Goal: Task Accomplishment & Management: Use online tool/utility

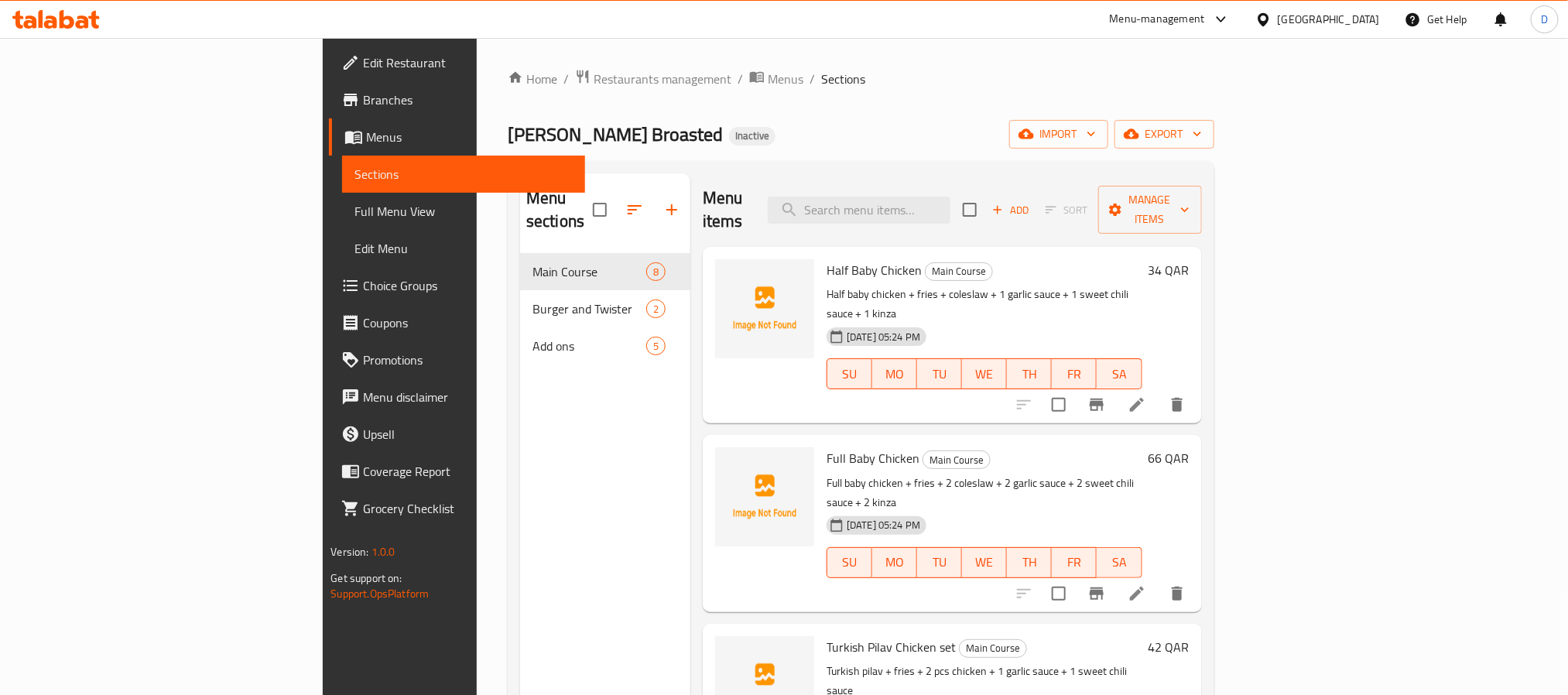
click at [1358, 20] on div "[GEOGRAPHIC_DATA]" at bounding box center [1329, 19] width 102 height 17
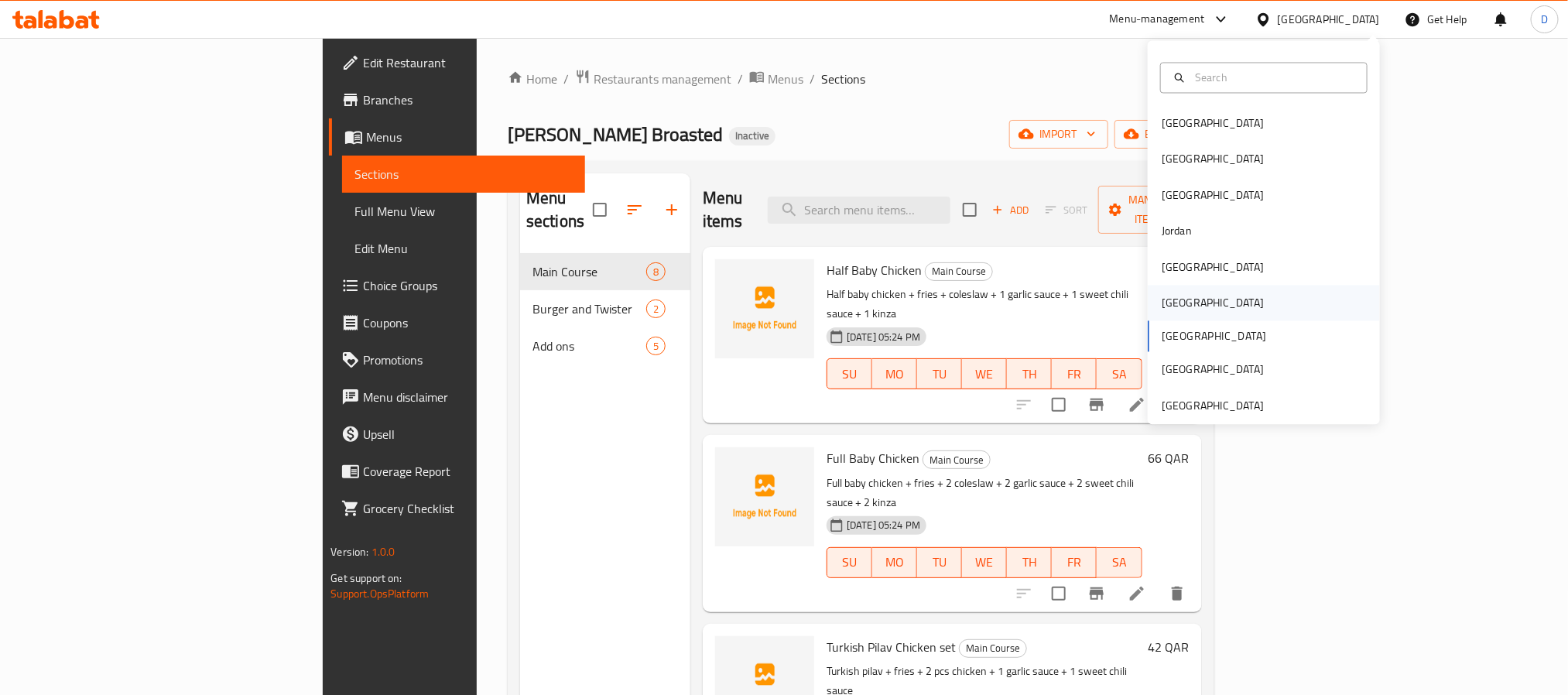
click at [1189, 298] on div "[GEOGRAPHIC_DATA]" at bounding box center [1263, 303] width 232 height 36
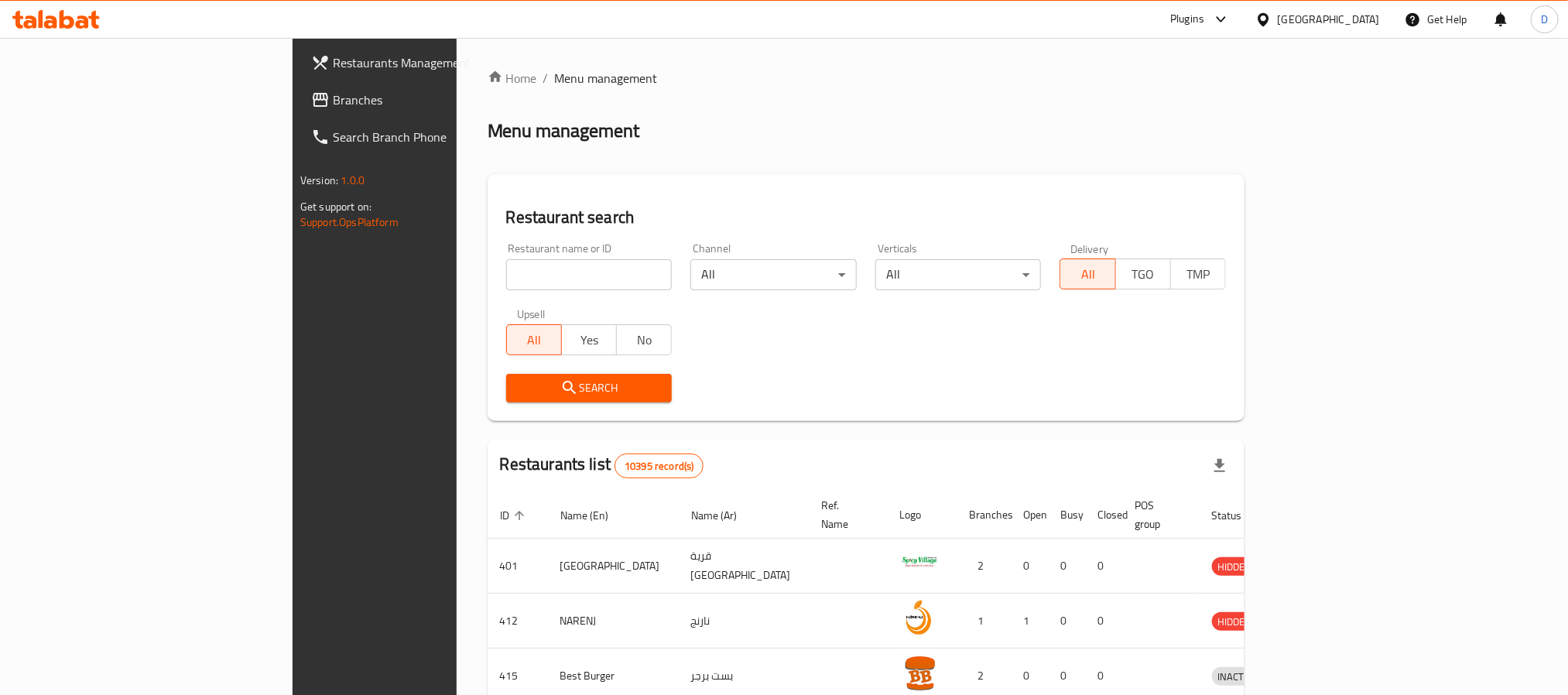
click at [1204, 10] on div "Plugins" at bounding box center [1188, 19] width 34 height 19
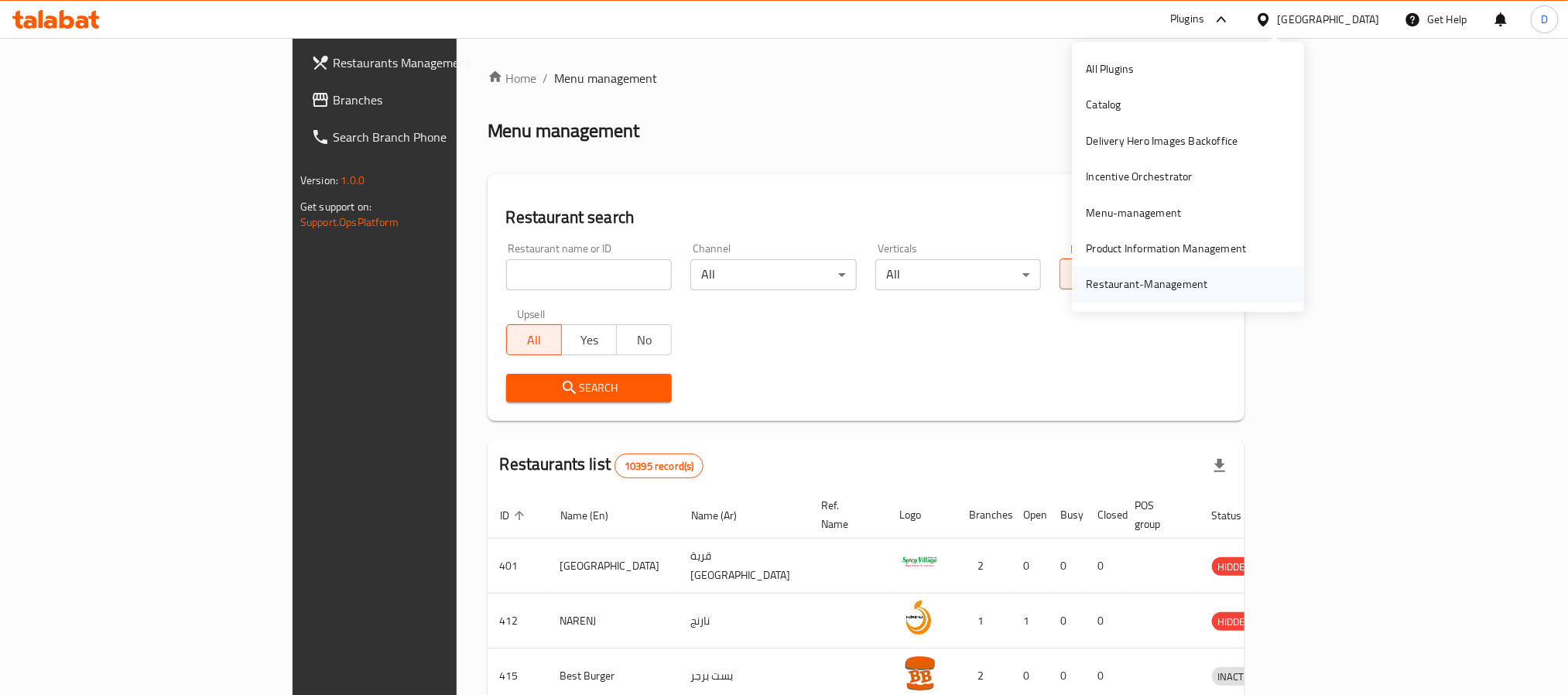
click at [1119, 293] on div "Restaurant-Management" at bounding box center [1148, 284] width 147 height 36
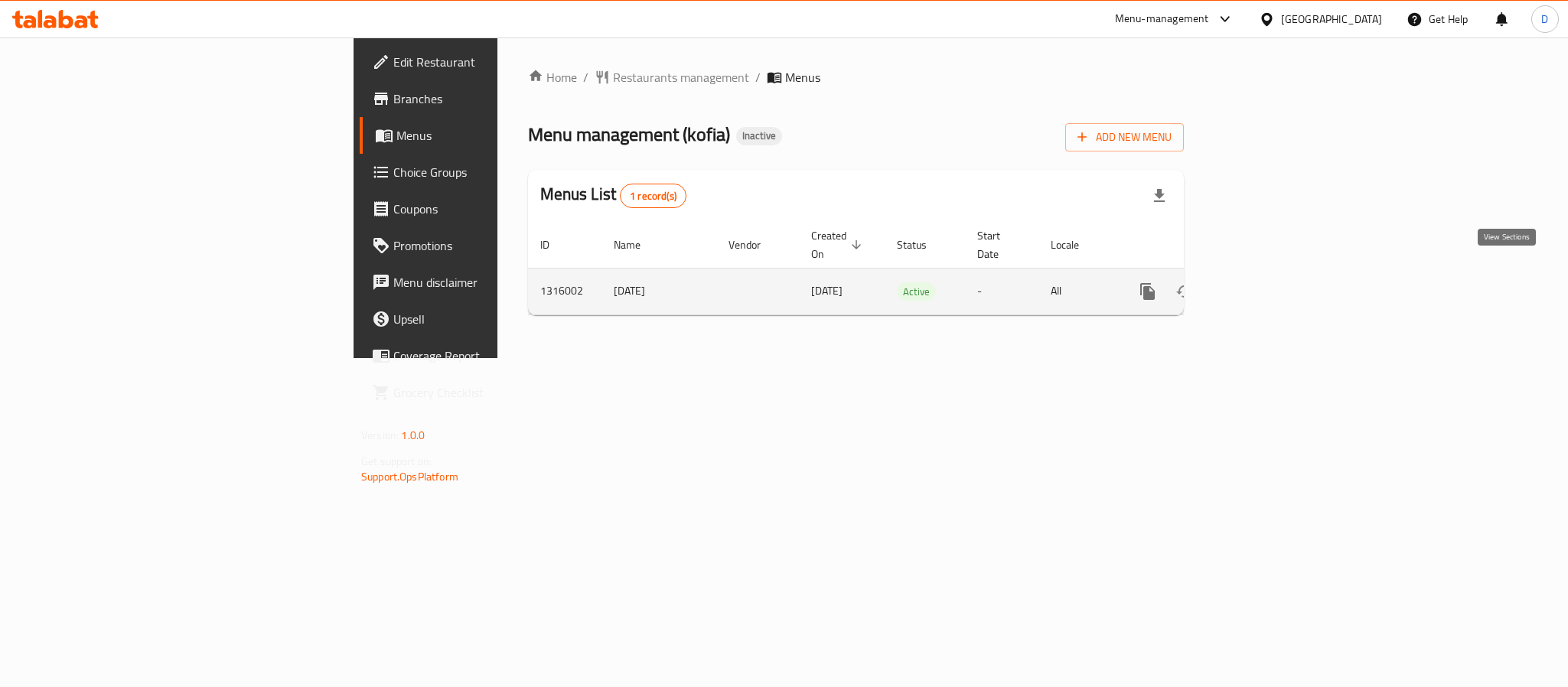
click at [1267, 282] on icon "enhanced table" at bounding box center [1258, 291] width 18 height 18
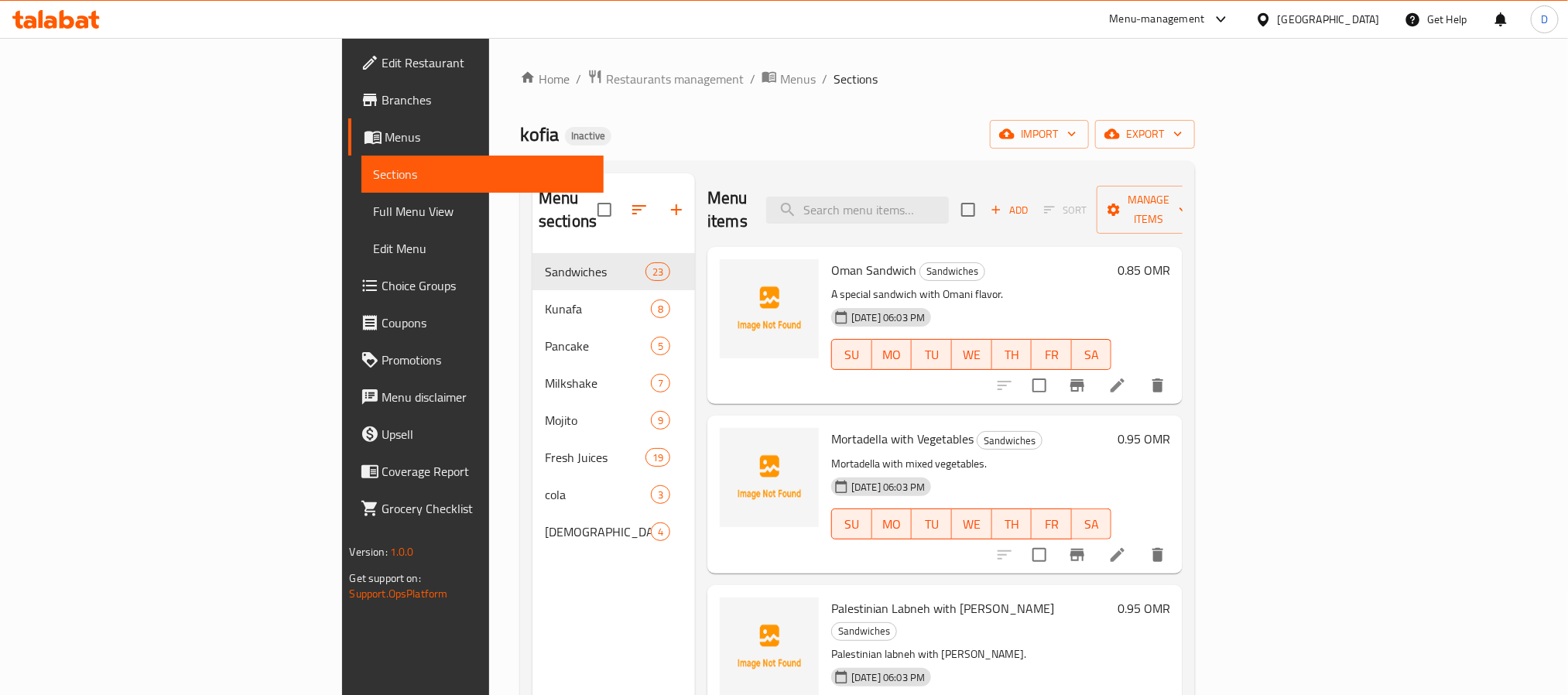
drag, startPoint x: 149, startPoint y: 209, endPoint x: 172, endPoint y: 36, distance: 174.5
click at [374, 209] on span "Full Menu View" at bounding box center [483, 211] width 218 height 19
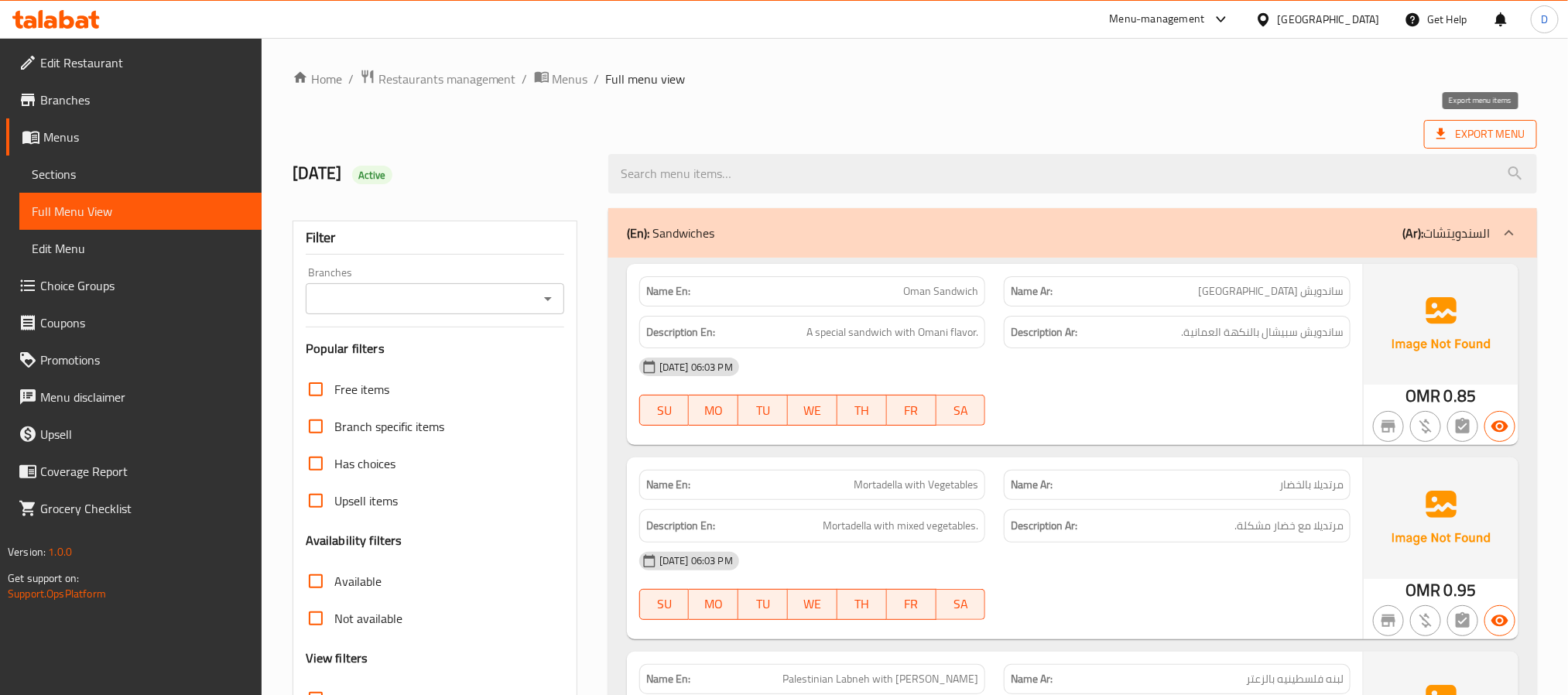
click at [1473, 120] on span "Export Menu" at bounding box center [1480, 134] width 113 height 28
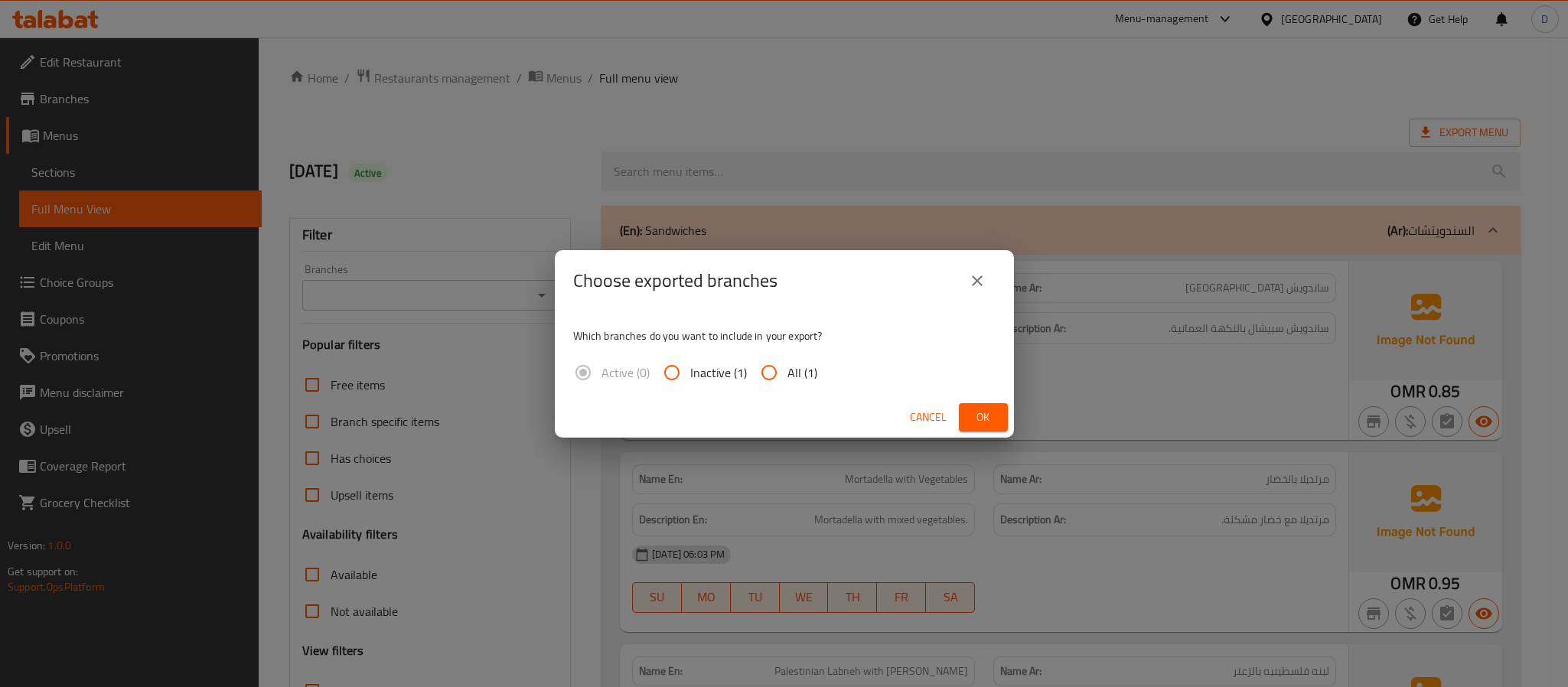
click at [980, 403] on button "Ok" at bounding box center [984, 417] width 49 height 28
